Goal: Obtain resource: Download file/media

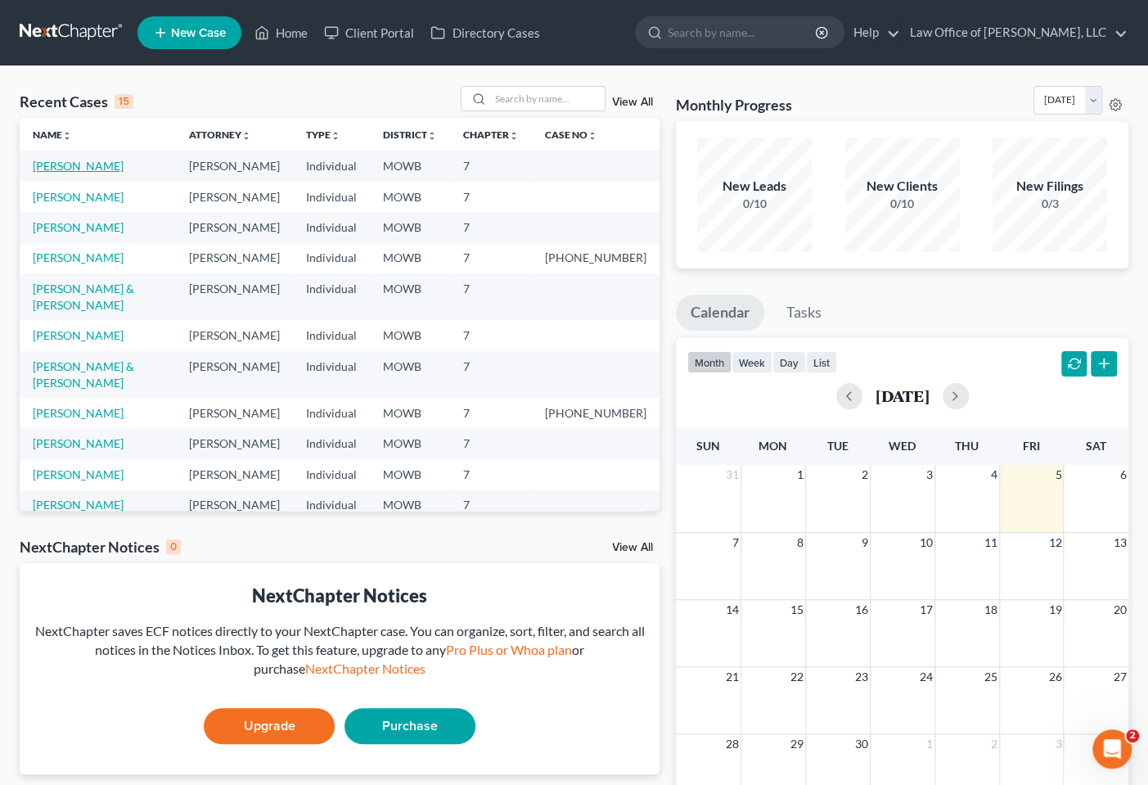
click at [83, 172] on link "[PERSON_NAME]" at bounding box center [78, 166] width 91 height 14
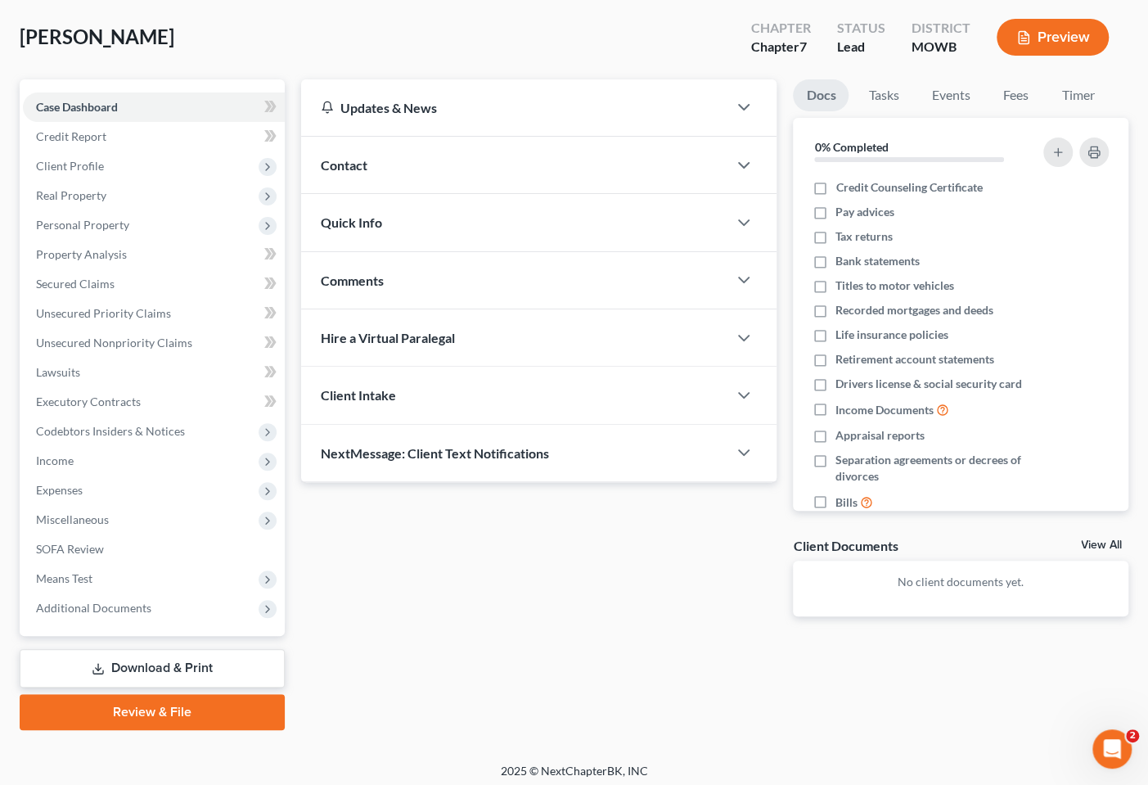
scroll to position [83, 0]
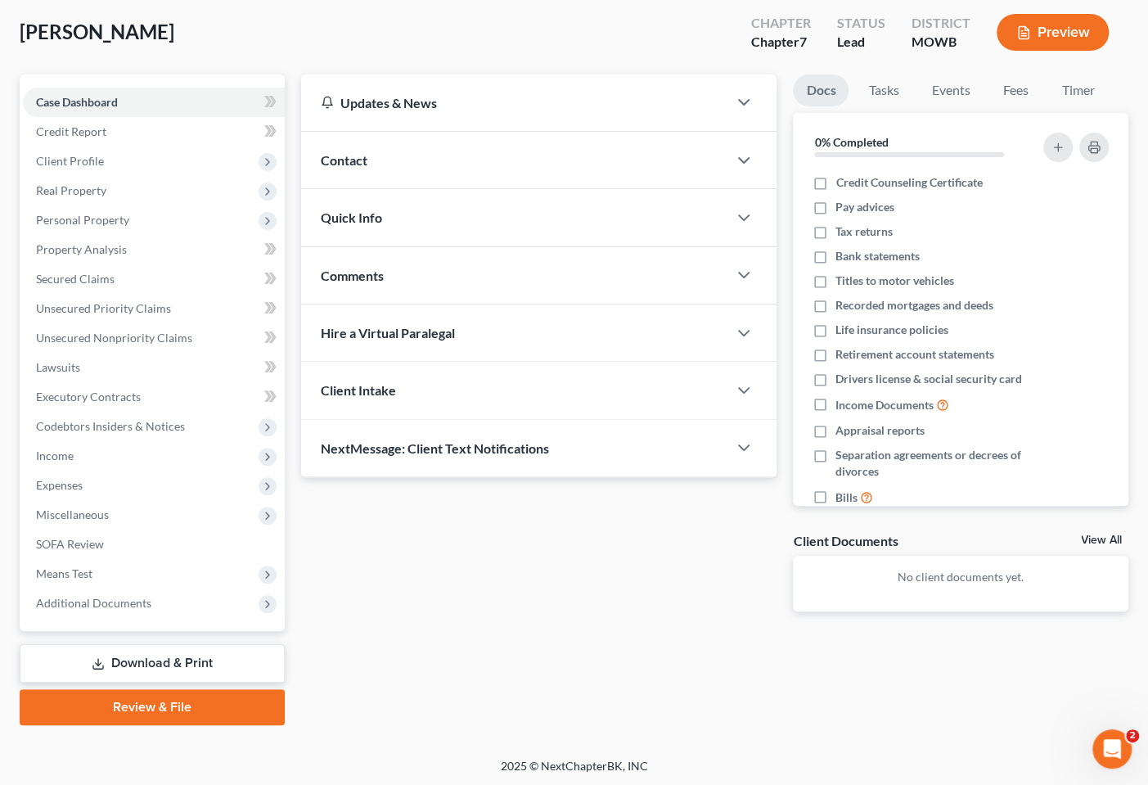
click at [182, 665] on link "Download & Print" at bounding box center [152, 663] width 265 height 38
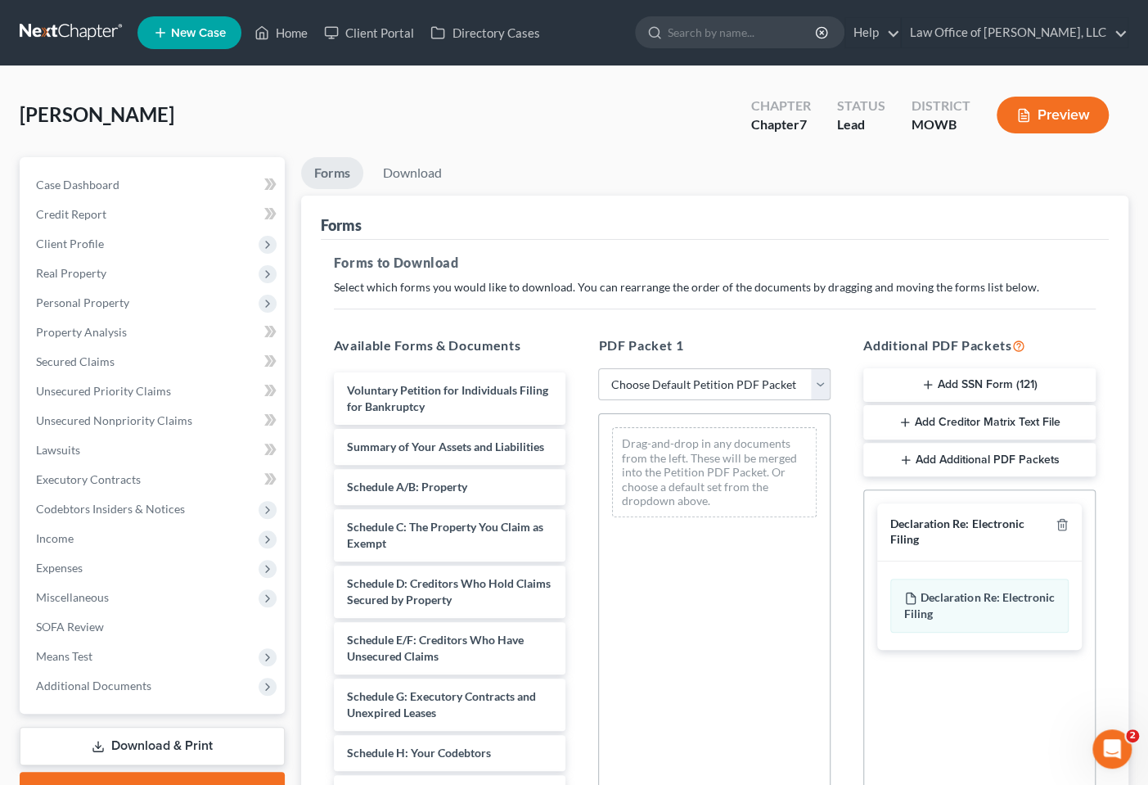
click at [954, 592] on span "Declaration Re: Electronic Filing" at bounding box center [979, 605] width 150 height 30
click at [996, 593] on span "Declaration Re: Electronic Filing" at bounding box center [979, 605] width 150 height 30
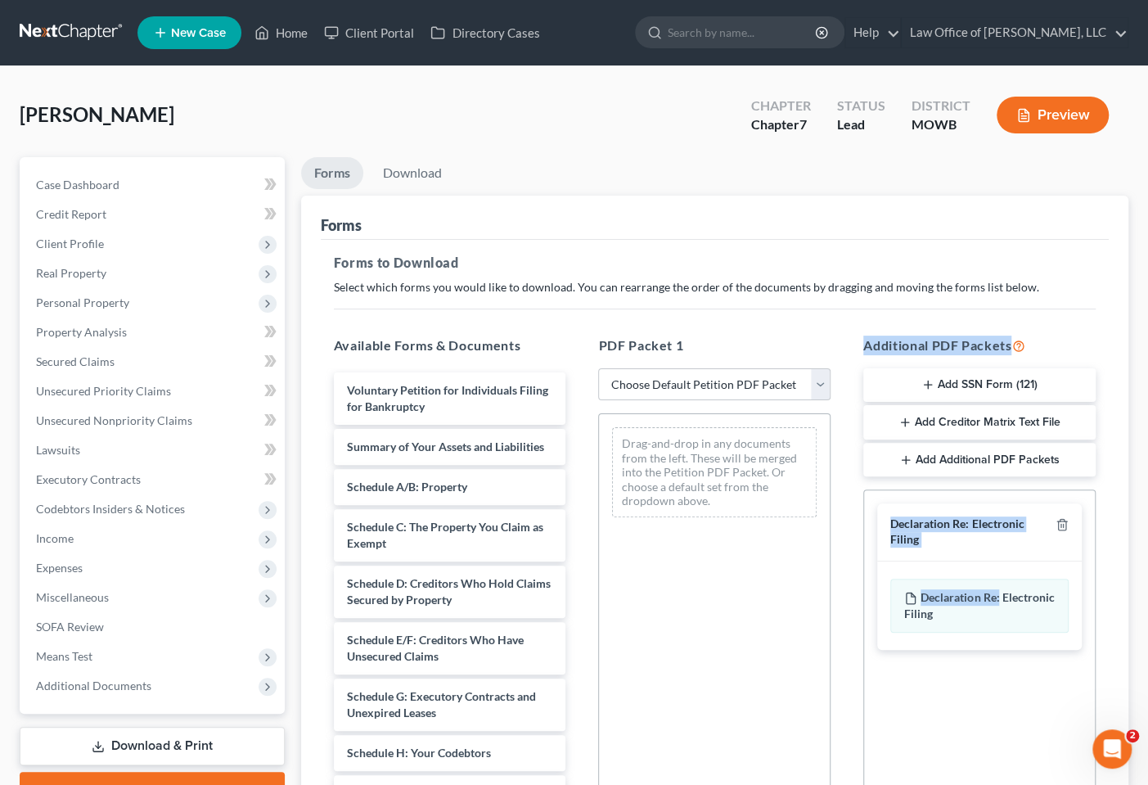
drag, startPoint x: 996, startPoint y: 593, endPoint x: 710, endPoint y: 502, distance: 299.9
click at [710, 502] on div "Available Forms & Documents Voluntary Petition for Individuals Filing for Bankr…" at bounding box center [714, 599] width 795 height 555
click at [819, 623] on div "Drag-and-drop in any documents from the left. These will be merged into the Pet…" at bounding box center [714, 638] width 232 height 450
drag, startPoint x: 970, startPoint y: 588, endPoint x: 906, endPoint y: 592, distance: 64.7
click at [906, 592] on div "Declaration Re: Electronic Filing of Petition, Lists, Schedules and Statements …" at bounding box center [979, 606] width 178 height 54
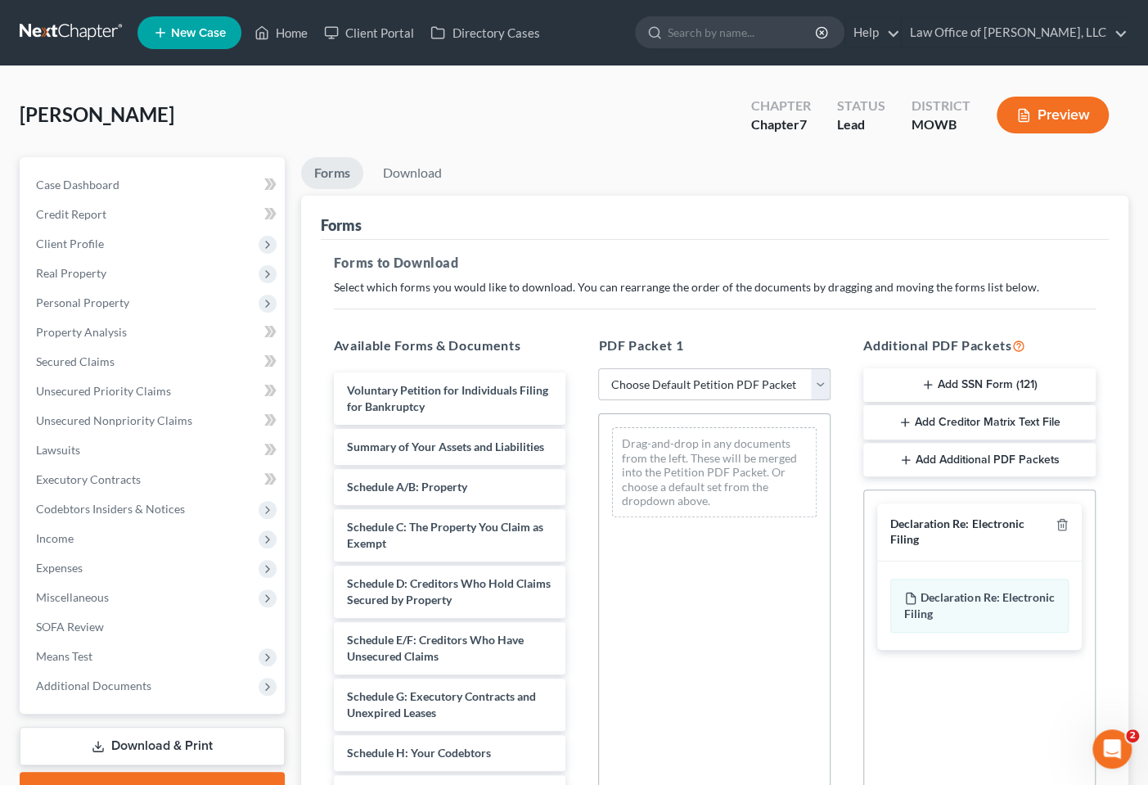
click at [951, 608] on div "Declaration Re: Electronic Filing of Petition, Lists, Schedules and Statements …" at bounding box center [979, 606] width 178 height 54
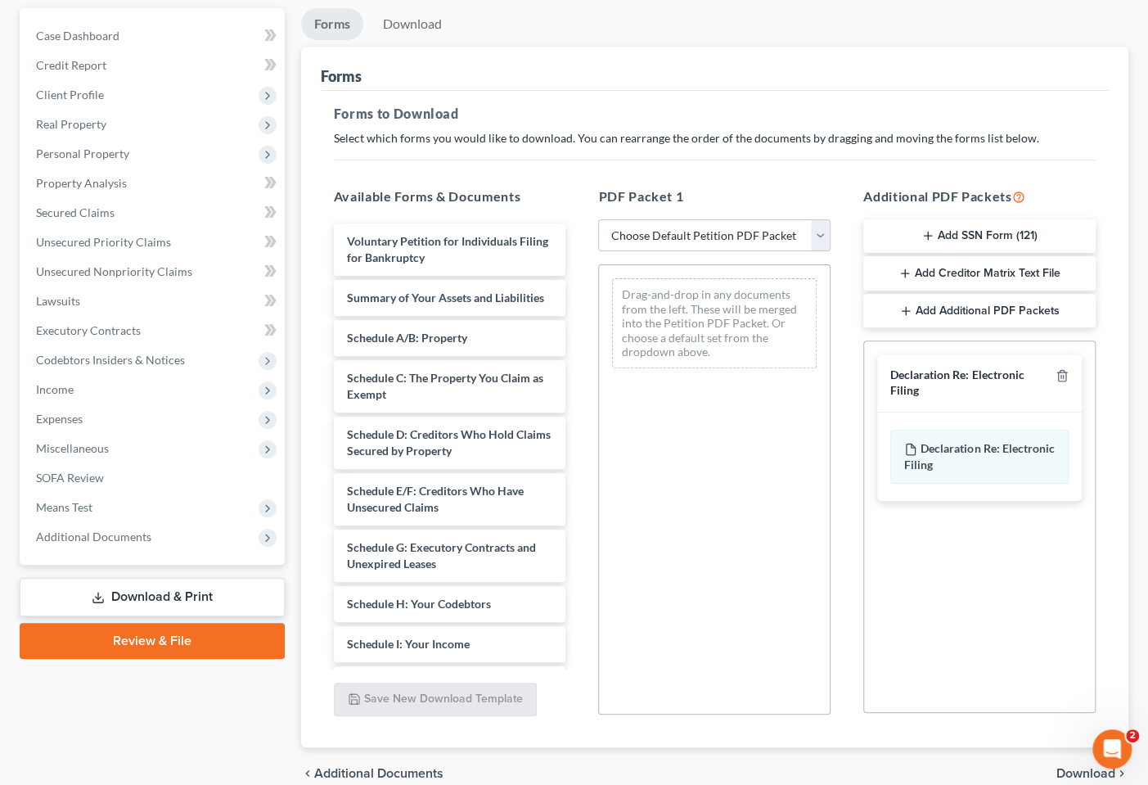
scroll to position [152, 0]
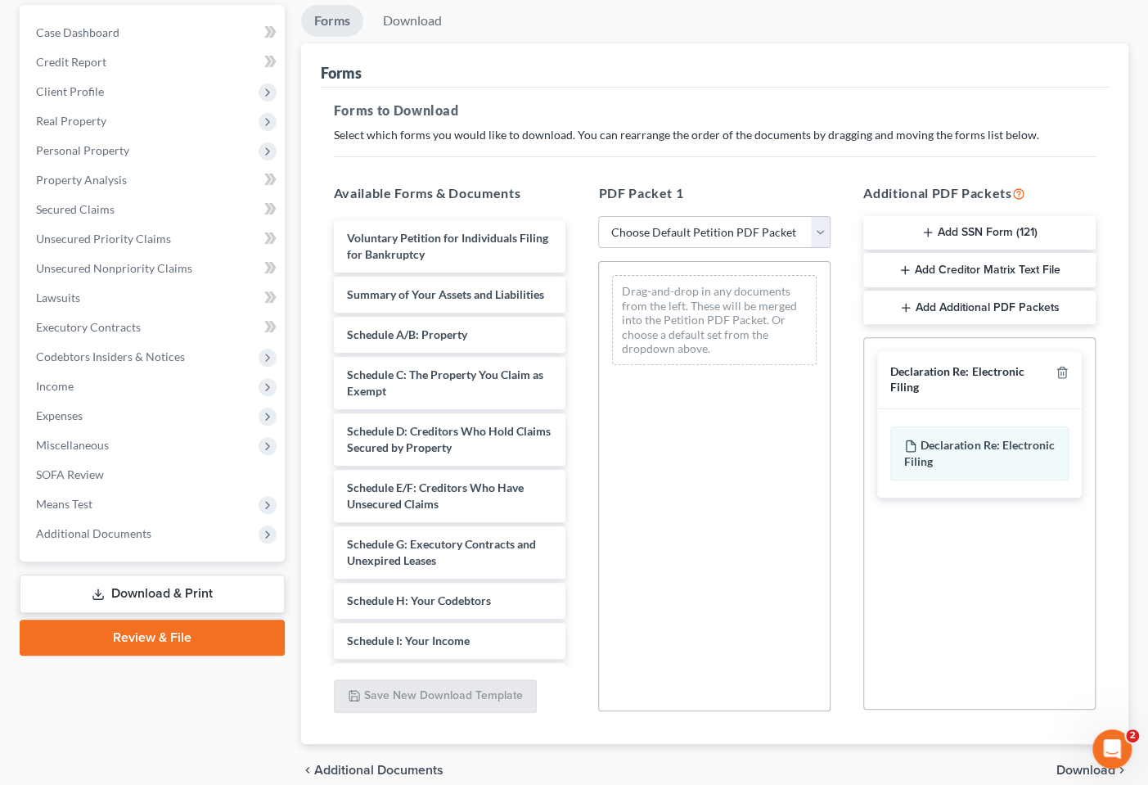
click at [174, 601] on link "Download & Print" at bounding box center [152, 593] width 265 height 38
drag, startPoint x: 959, startPoint y: 449, endPoint x: 729, endPoint y: 408, distance: 233.7
click at [729, 408] on div "Available Forms & Documents Voluntary Petition for Individuals Filing for Bankr…" at bounding box center [714, 447] width 795 height 555
click at [772, 460] on div "Drag-and-drop in any documents from the left. These will be merged into the Pet…" at bounding box center [714, 486] width 232 height 450
click at [817, 234] on select "Choose Default Petition PDF Packet Complete Bankruptcy Petition (all forms and …" at bounding box center [714, 232] width 232 height 33
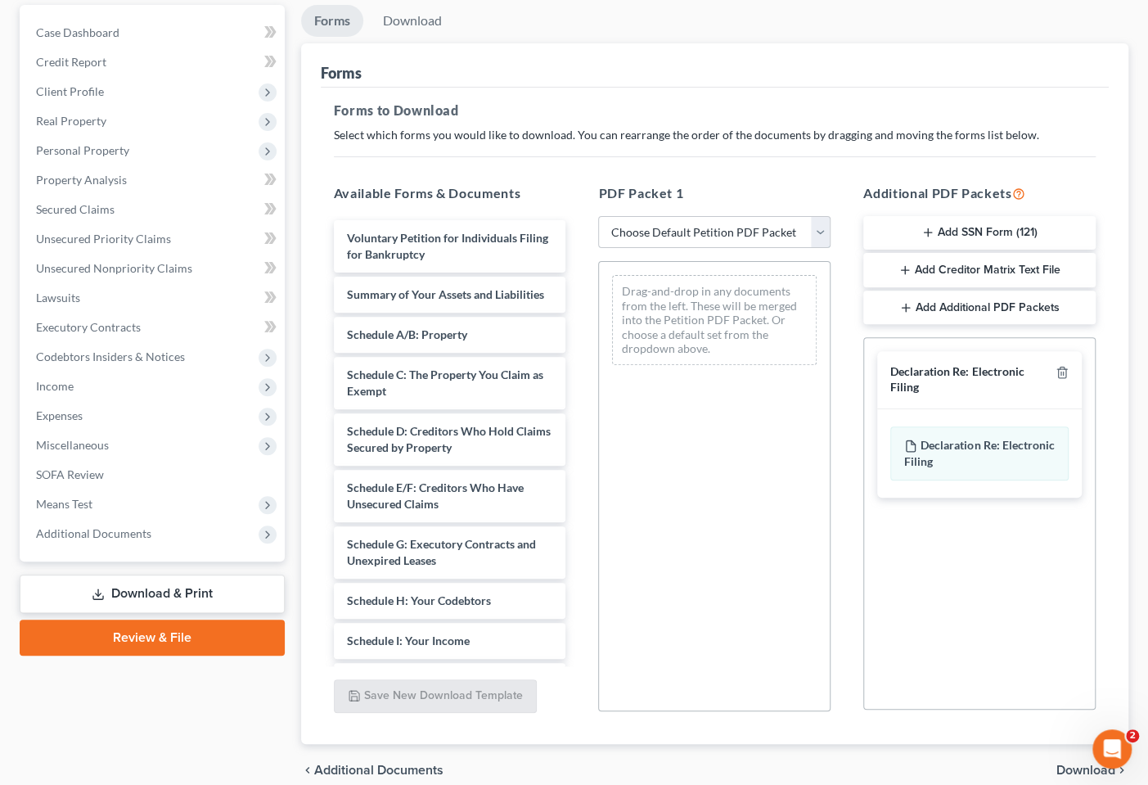
select select "3"
click at [598, 216] on select "Choose Default Petition PDF Packet Complete Bankruptcy Petition (all forms and …" at bounding box center [714, 232] width 232 height 33
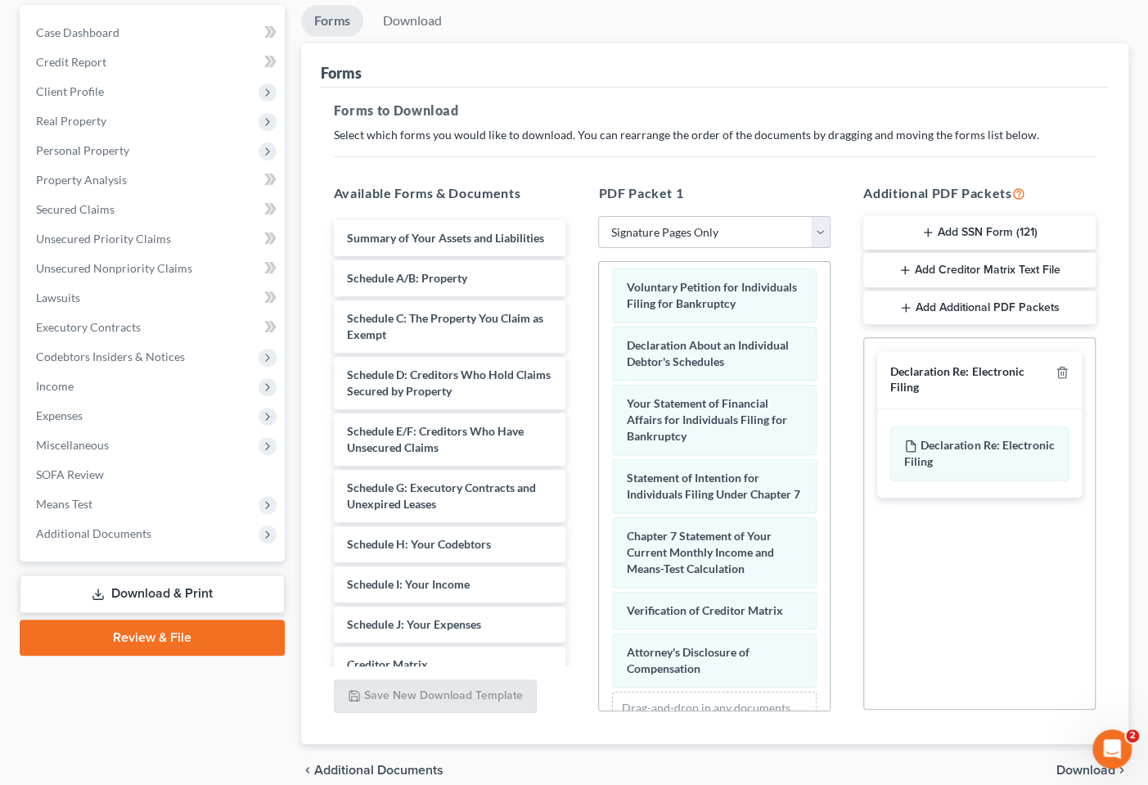
scroll to position [10, 0]
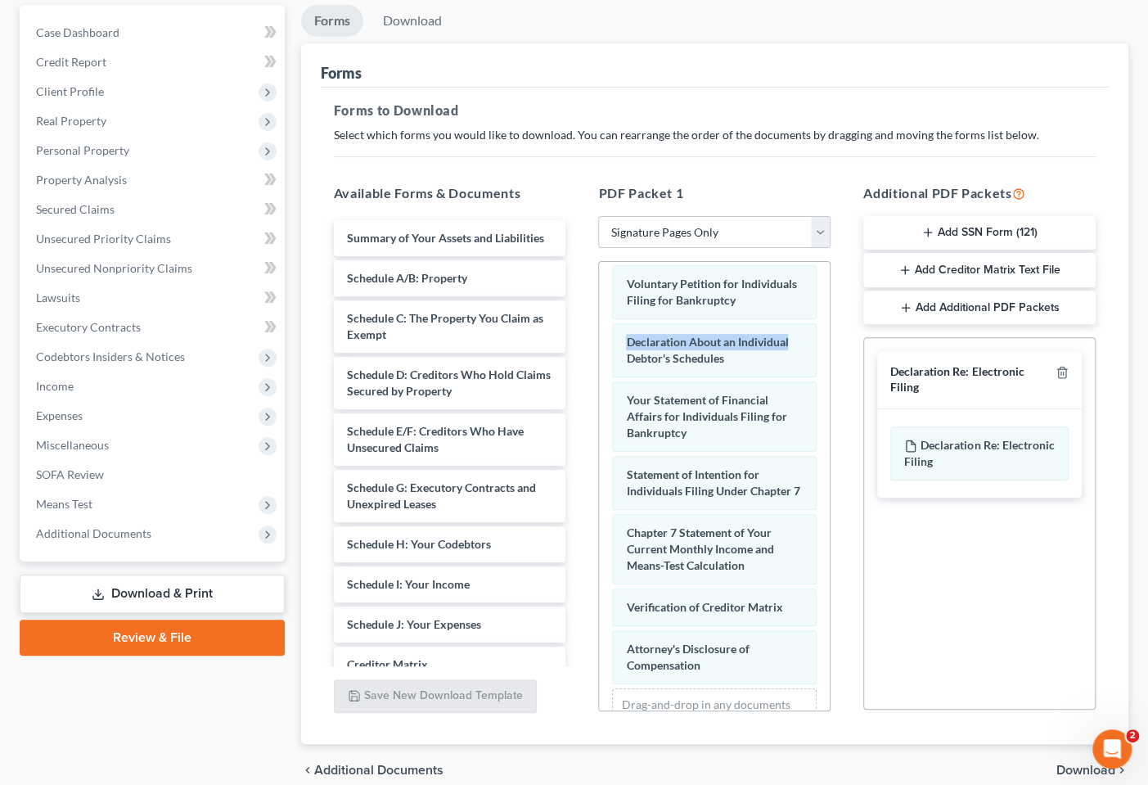
drag, startPoint x: 815, startPoint y: 362, endPoint x: 826, endPoint y: 317, distance: 46.2
click at [826, 317] on div "Voluntary Petition for Individuals Filing for Bankruptcy Declaration About an I…" at bounding box center [714, 486] width 232 height 450
click at [835, 191] on div "PDF Packet 1 Choose Default Petition PDF Packet Complete Bankruptcy Petition (a…" at bounding box center [714, 447] width 265 height 555
click at [954, 427] on div "Declaration Re: Electronic Filing of Petition, Lists, Schedules and Statements …" at bounding box center [979, 453] width 178 height 54
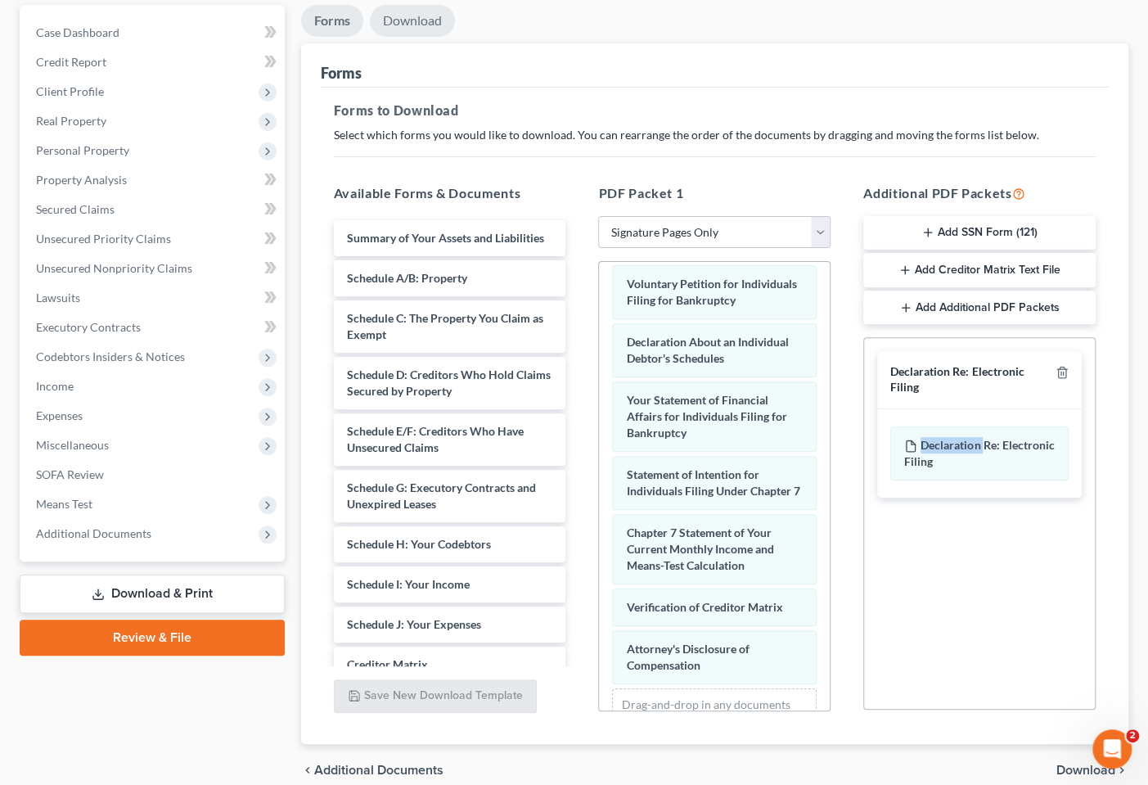
click at [421, 12] on link "Download" at bounding box center [412, 21] width 85 height 32
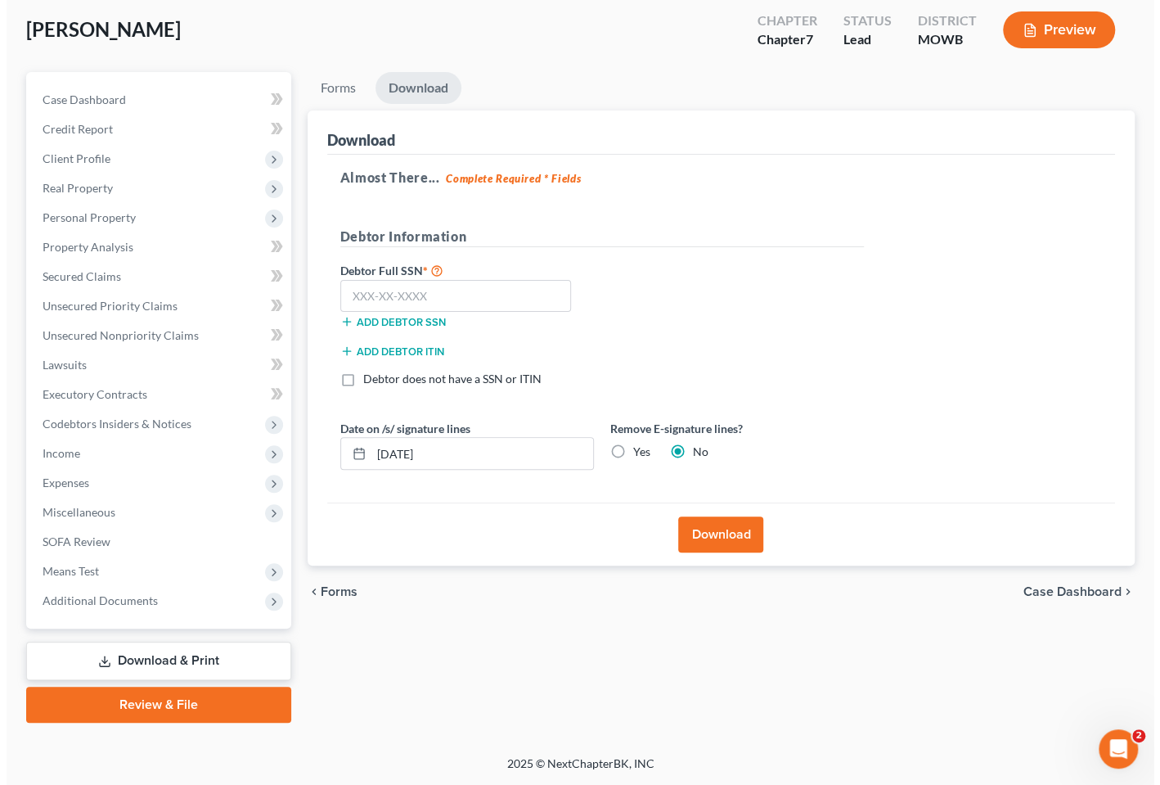
scroll to position [83, 0]
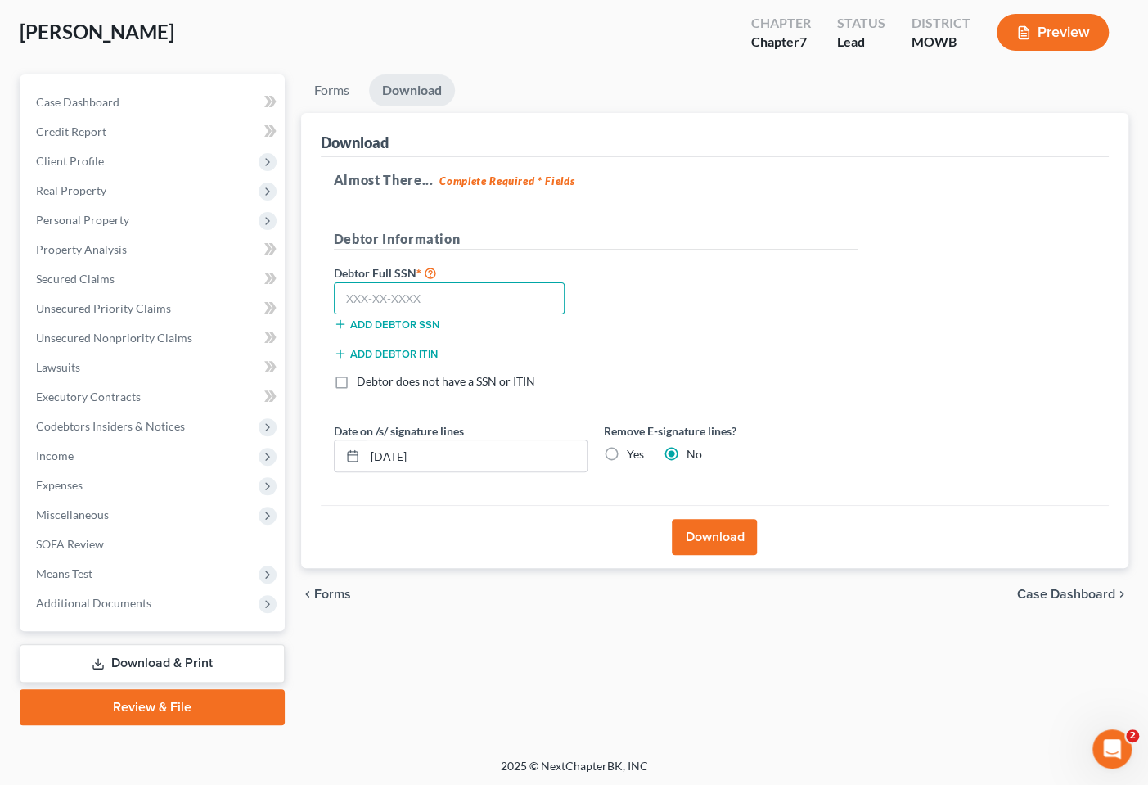
click at [409, 299] on input "text" at bounding box center [450, 298] width 232 height 33
type input "480-04-9267"
click at [627, 450] on label "Yes" at bounding box center [635, 454] width 17 height 16
click at [633, 450] on input "Yes" at bounding box center [638, 451] width 11 height 11
radio input "true"
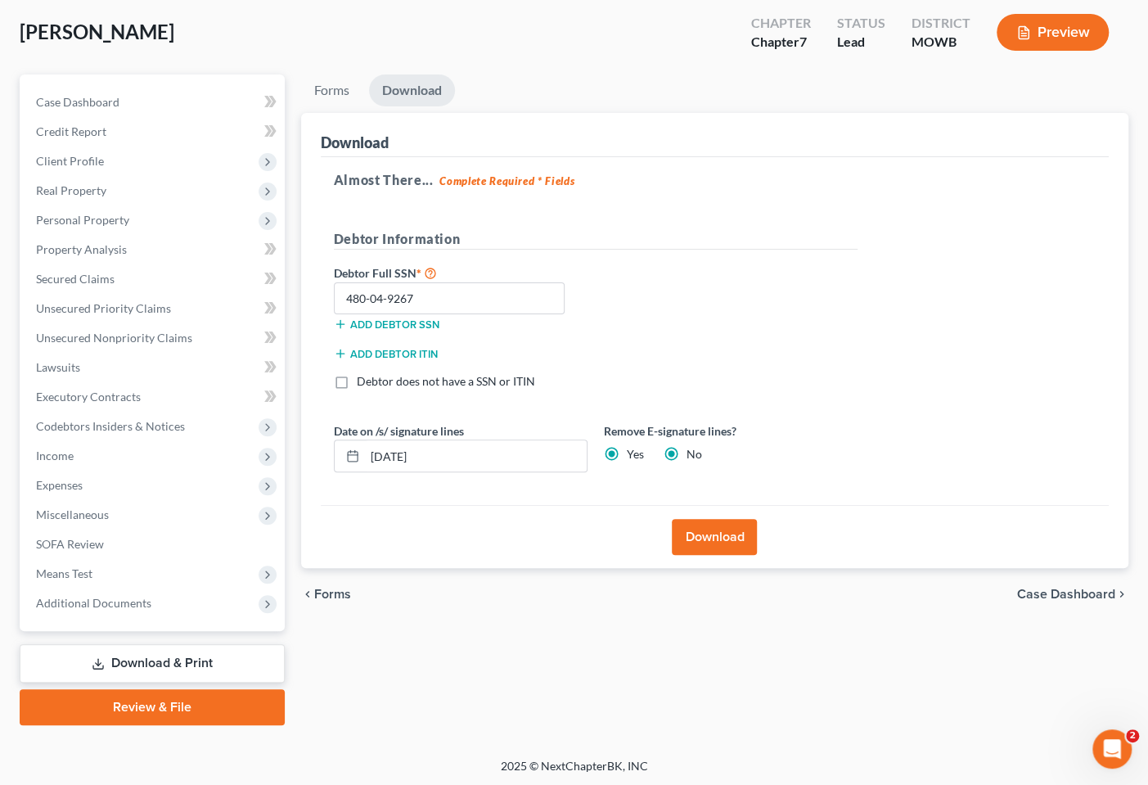
radio input "false"
click at [710, 534] on button "Download" at bounding box center [714, 537] width 85 height 36
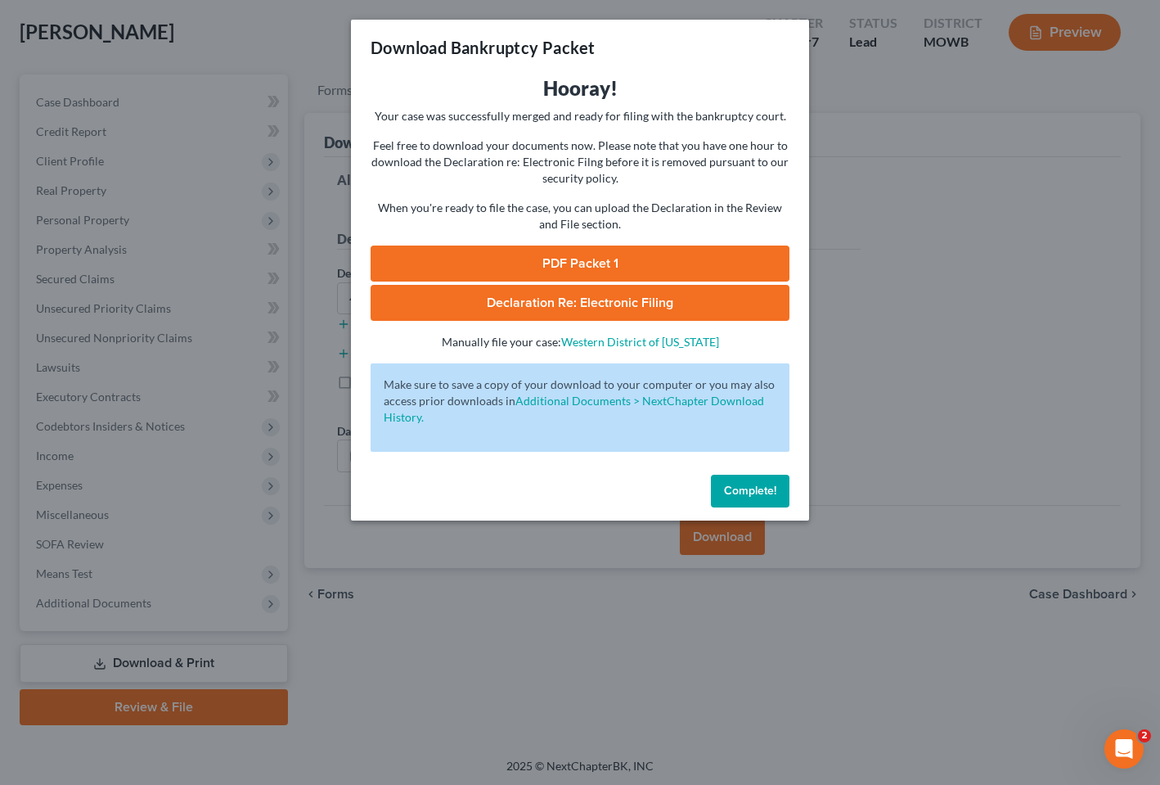
click at [628, 298] on span "Declaration Re: Electronic Filing" at bounding box center [580, 303] width 187 height 16
